Goal: Navigation & Orientation: Find specific page/section

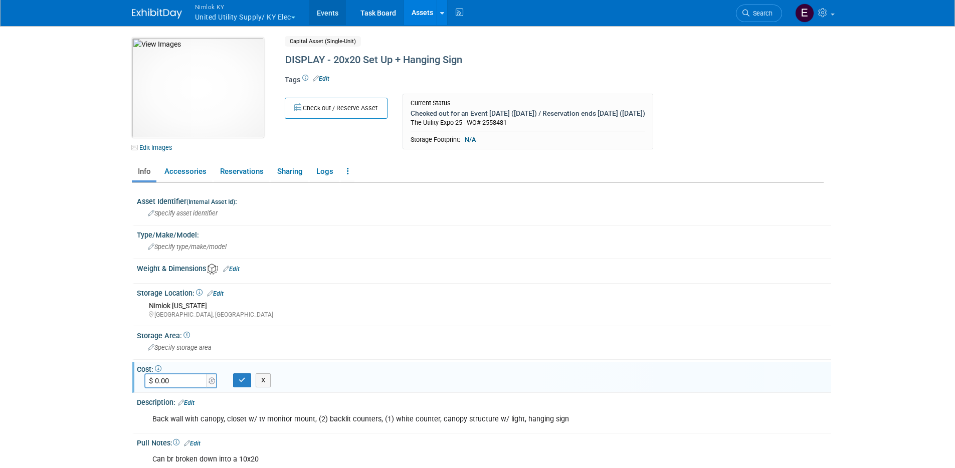
click at [320, 10] on link "Events" at bounding box center [327, 12] width 37 height 25
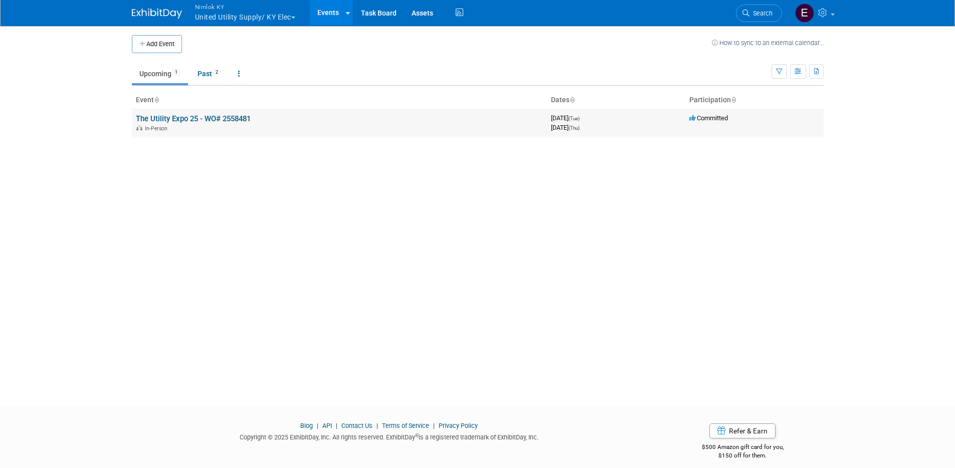
click at [218, 120] on link "The Utility Expo 25 - WO# 2558481" at bounding box center [193, 118] width 115 height 9
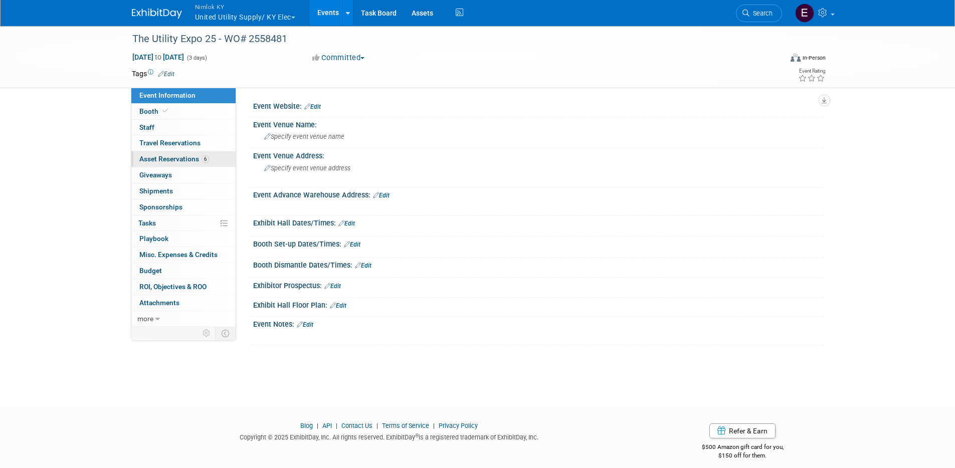
click at [180, 157] on span "Asset Reservations 6" at bounding box center [174, 159] width 70 height 8
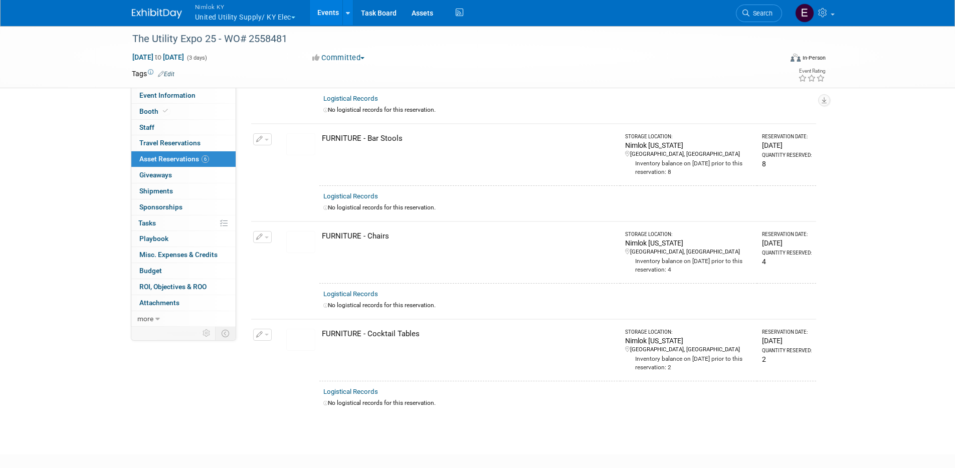
scroll to position [293, 0]
